Goal: Find contact information: Find contact information

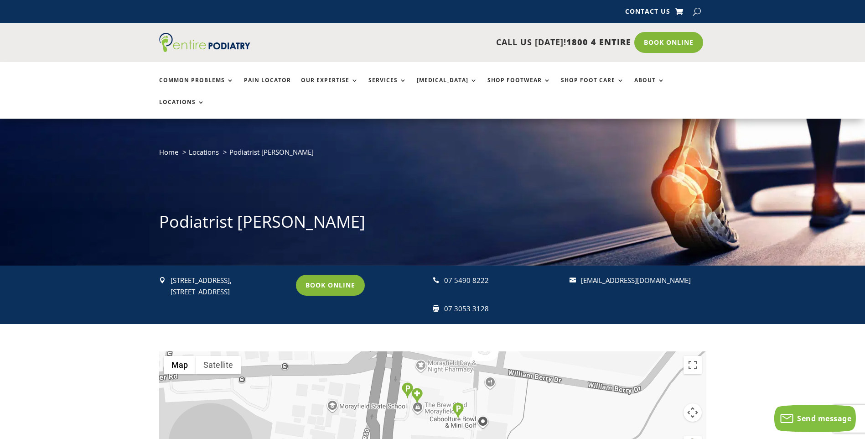
drag, startPoint x: 171, startPoint y: 256, endPoint x: 190, endPoint y: 280, distance: 30.5
click at [190, 280] on p "[STREET_ADDRESS]" at bounding box center [229, 286] width 117 height 23
copy p "[STREET_ADDRESS]"
drag, startPoint x: 688, startPoint y: 259, endPoint x: 581, endPoint y: 256, distance: 107.7
click at [581, 275] on p "[EMAIL_ADDRESS][DOMAIN_NAME]" at bounding box center [639, 281] width 117 height 12
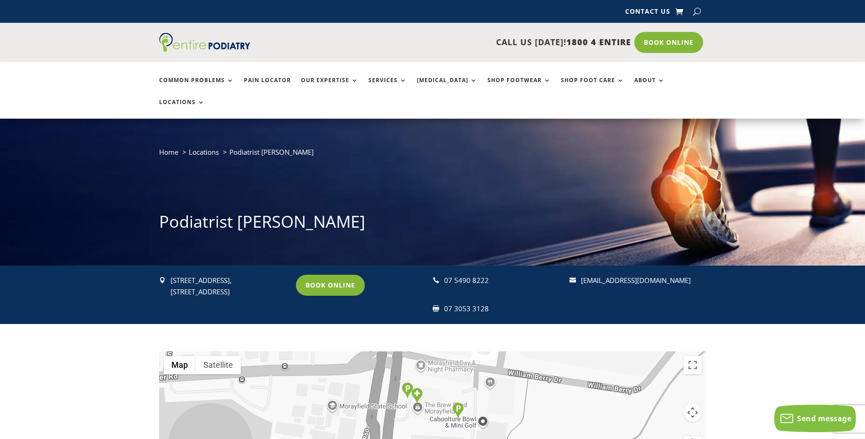
copy link "[EMAIL_ADDRESS][DOMAIN_NAME]"
drag, startPoint x: 487, startPoint y: 287, endPoint x: 441, endPoint y: 287, distance: 46.1
click at [441, 303] on div " 07 3053 3128" at bounding box center [497, 309] width 129 height 12
copy div " 07 3053 3128"
